Goal: Transaction & Acquisition: Book appointment/travel/reservation

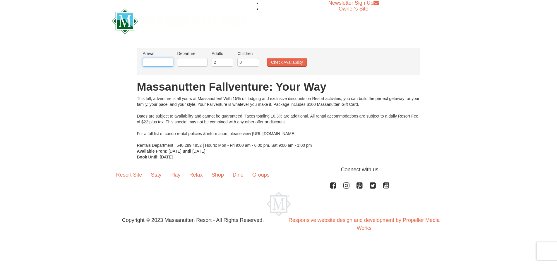
click at [166, 61] on input "text" at bounding box center [158, 62] width 30 height 9
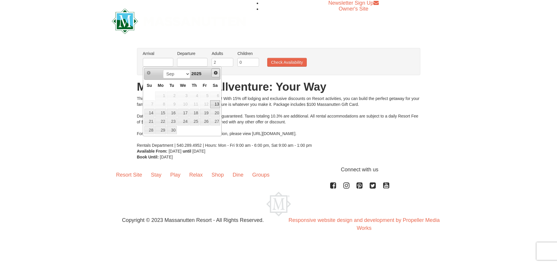
click at [220, 72] on link "Next" at bounding box center [215, 73] width 9 height 9
click at [219, 73] on link "Next" at bounding box center [215, 73] width 9 height 9
click at [209, 112] on link "14" at bounding box center [205, 113] width 10 height 8
type input "[DATE]"
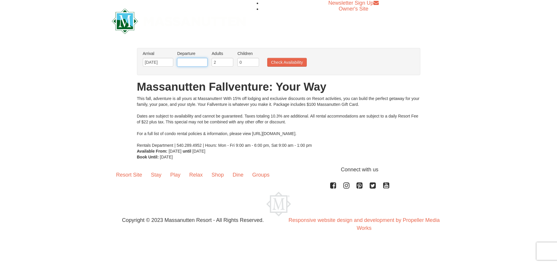
click at [192, 59] on input "text" at bounding box center [192, 62] width 30 height 9
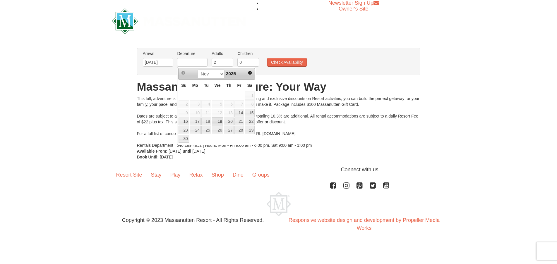
click at [215, 121] on link "19" at bounding box center [217, 122] width 11 height 8
type input "[DATE]"
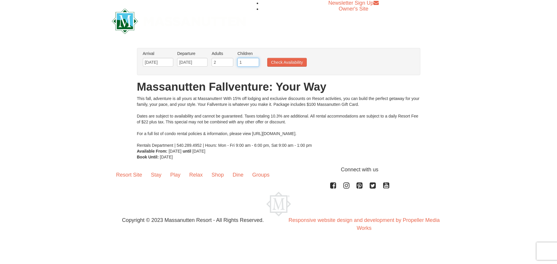
type input "1"
click at [256, 61] on input "1" at bounding box center [248, 62] width 22 height 9
click at [277, 61] on button "Check Availability" at bounding box center [287, 62] width 40 height 9
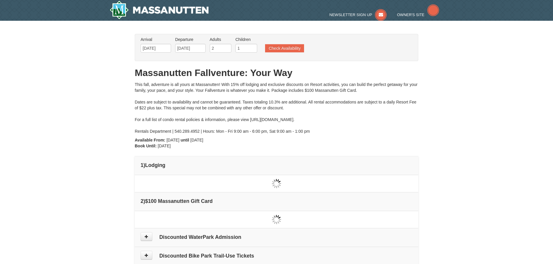
type input "[DATE]"
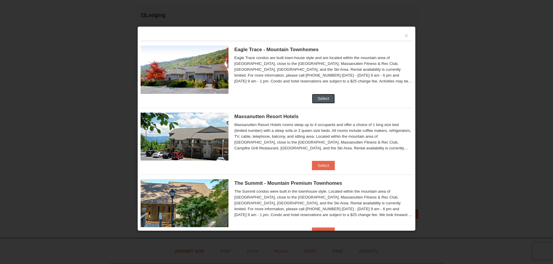
click at [329, 100] on button "Select" at bounding box center [323, 98] width 23 height 9
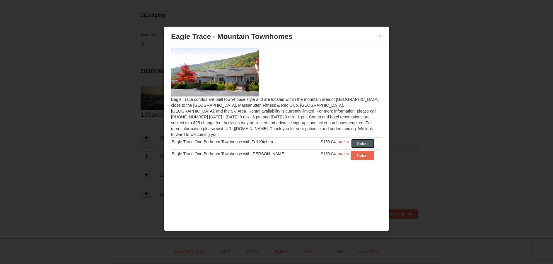
click at [366, 141] on button "Select" at bounding box center [362, 143] width 23 height 9
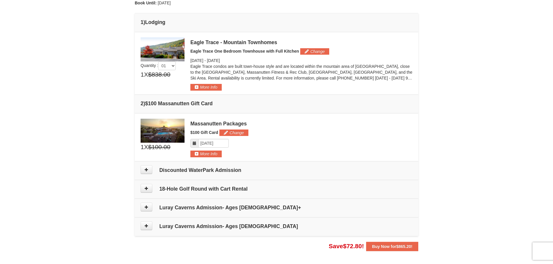
scroll to position [146, 0]
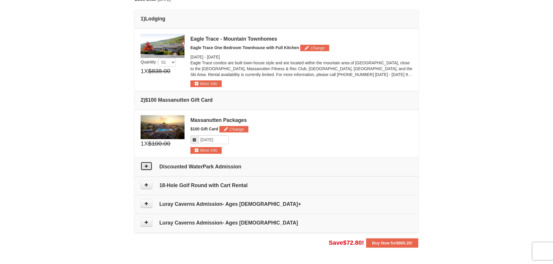
click at [147, 167] on icon at bounding box center [146, 166] width 4 height 4
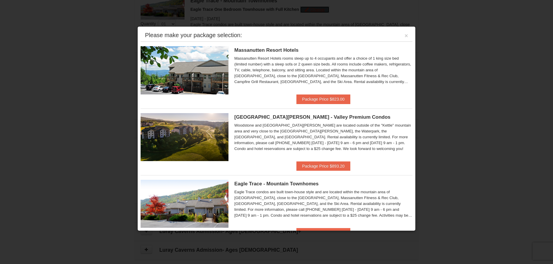
scroll to position [180, 0]
click at [404, 35] on button "×" at bounding box center [406, 36] width 4 height 6
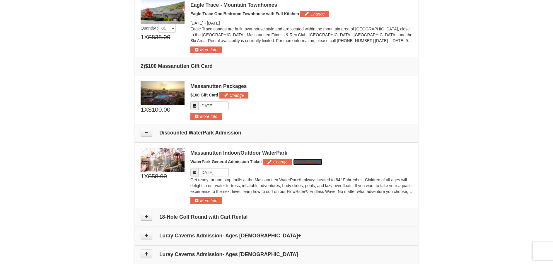
click at [313, 163] on button "Remove" at bounding box center [307, 162] width 29 height 6
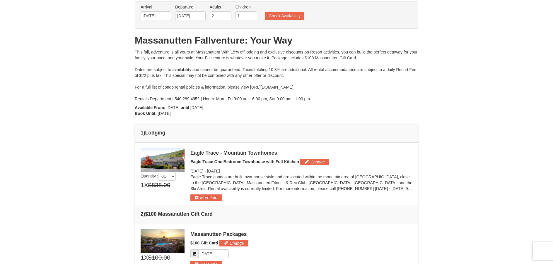
scroll to position [0, 0]
